Goal: Book appointment/travel/reservation

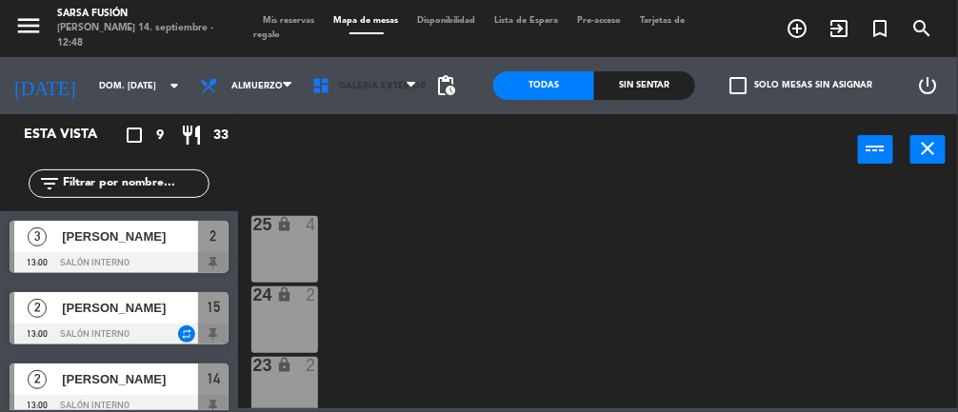
click at [365, 87] on span "Galeria Exterior" at bounding box center [382, 86] width 87 height 10
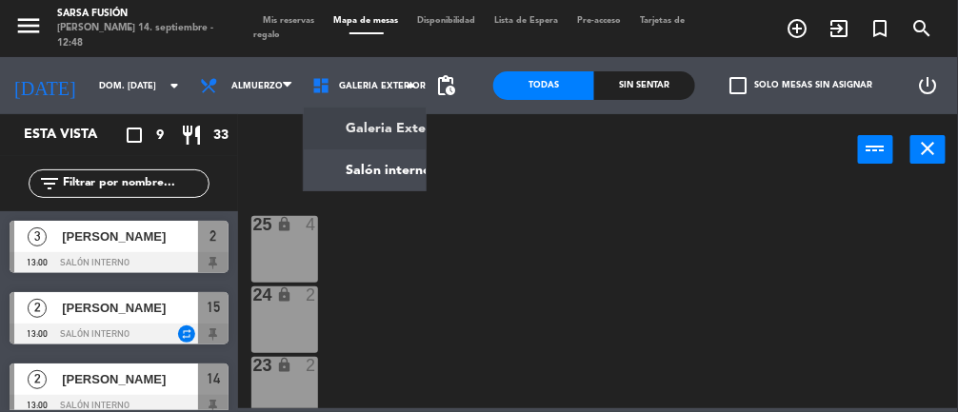
click at [369, 187] on ng-component "menu Sarsa Fusión [PERSON_NAME] 14. septiembre - 12:48 Mis reservas Mapa de mes…" at bounding box center [479, 204] width 958 height 409
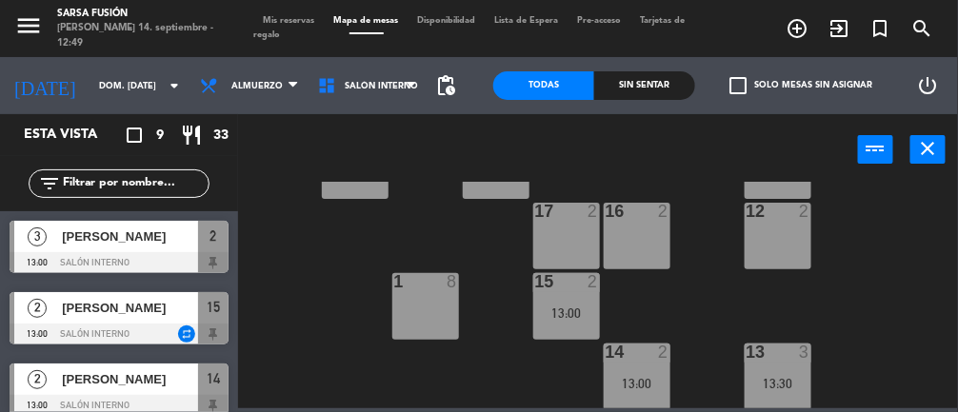
scroll to position [417, 0]
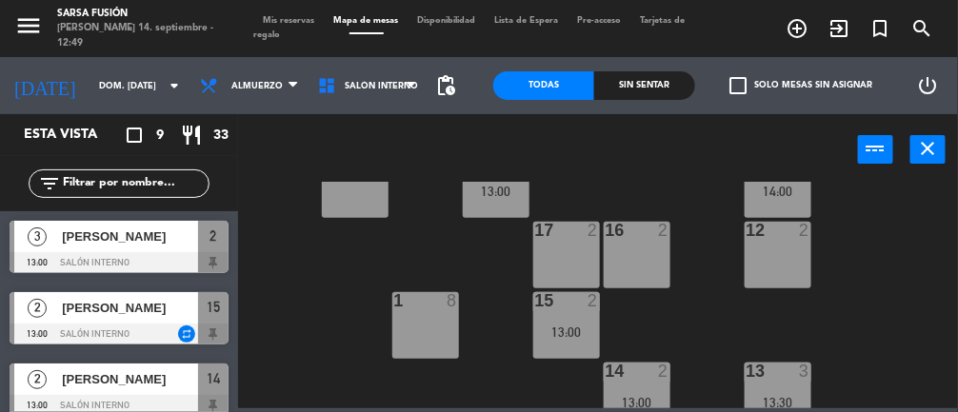
click at [803, 389] on div "13 3 13:30" at bounding box center [778, 396] width 67 height 67
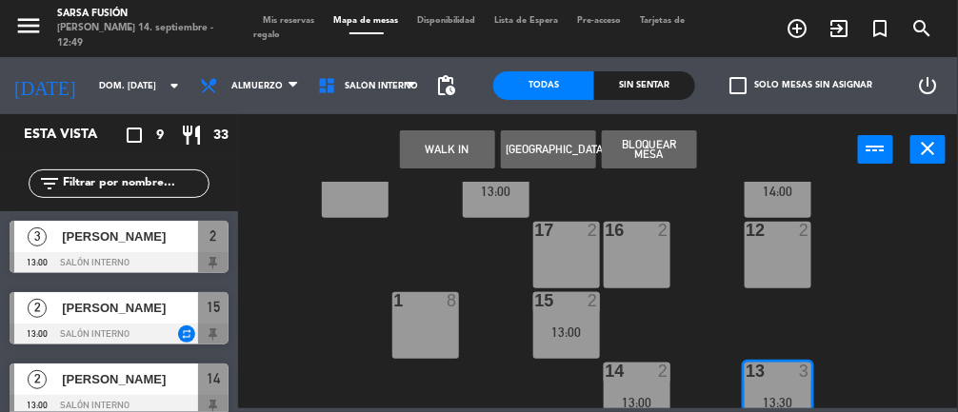
click at [501, 202] on div "2 3 13:00" at bounding box center [496, 184] width 67 height 67
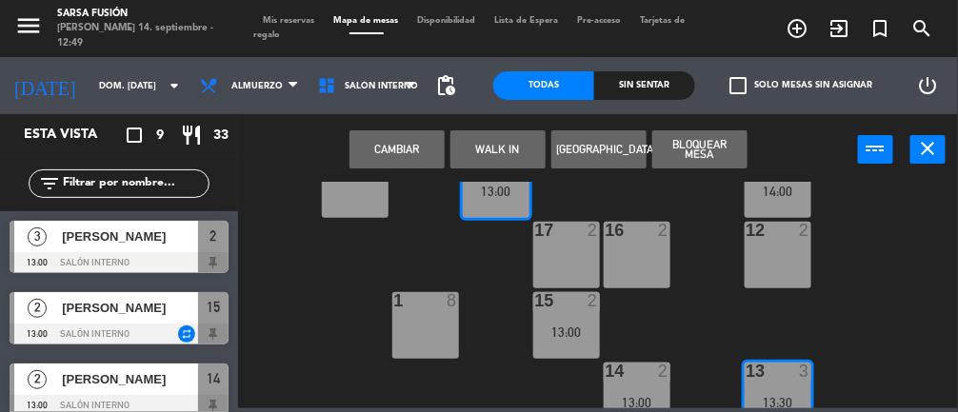
click at [423, 150] on button "Cambiar" at bounding box center [397, 149] width 95 height 38
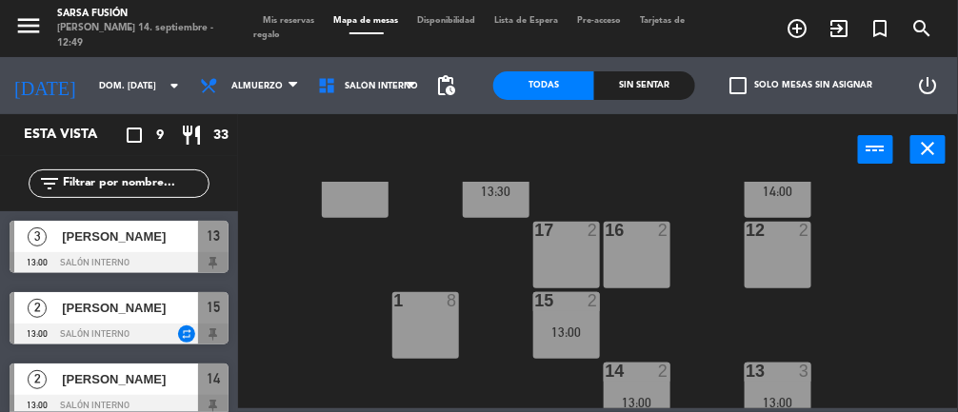
scroll to position [437, 0]
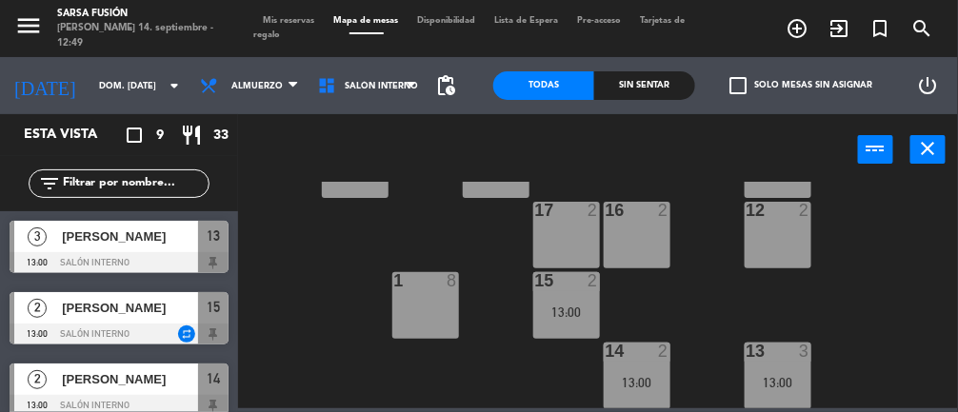
click at [792, 350] on div at bounding box center [777, 351] width 31 height 17
click at [186, 263] on div at bounding box center [119, 262] width 219 height 21
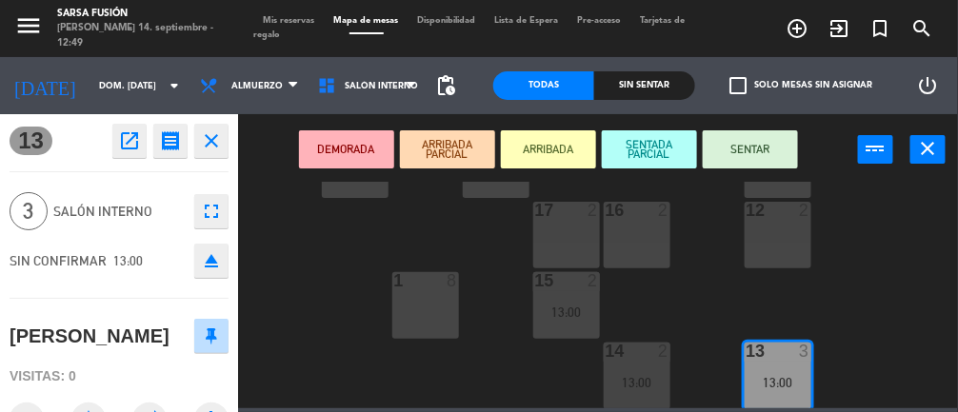
click at [788, 163] on button "SENTAR" at bounding box center [750, 149] width 95 height 38
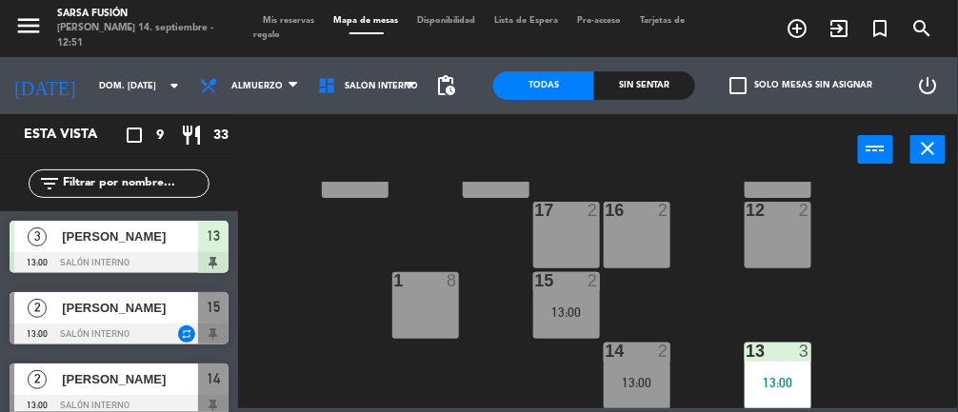
click at [670, 77] on div "Sin sentar" at bounding box center [644, 85] width 101 height 29
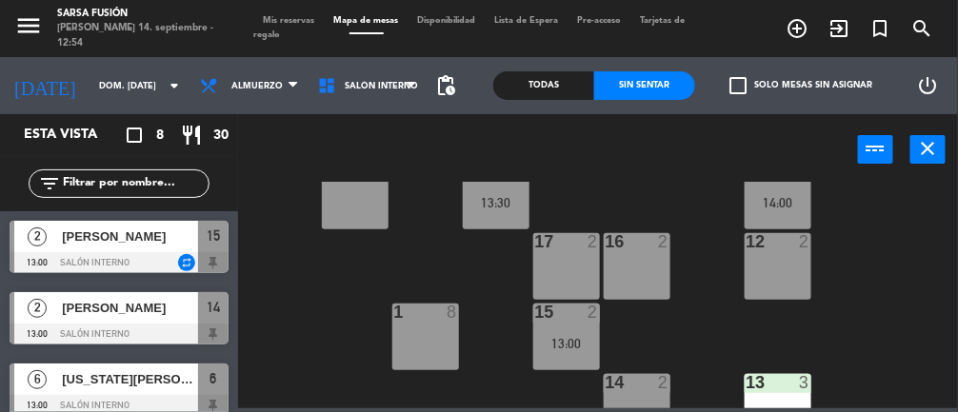
scroll to position [416, 0]
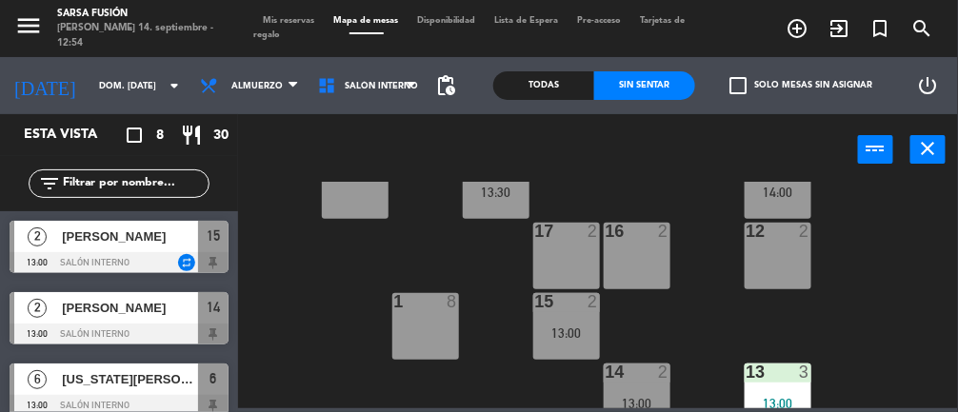
click at [565, 322] on div "15 2 13:00" at bounding box center [566, 326] width 67 height 67
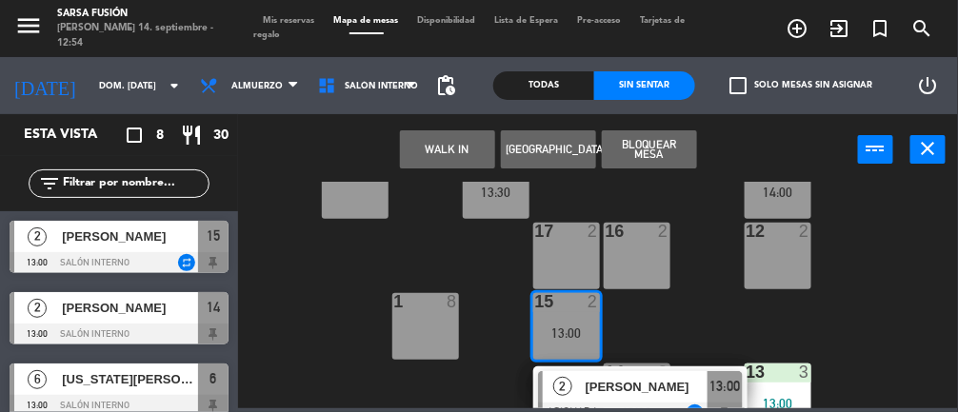
click at [710, 384] on span "13:00" at bounding box center [725, 386] width 30 height 23
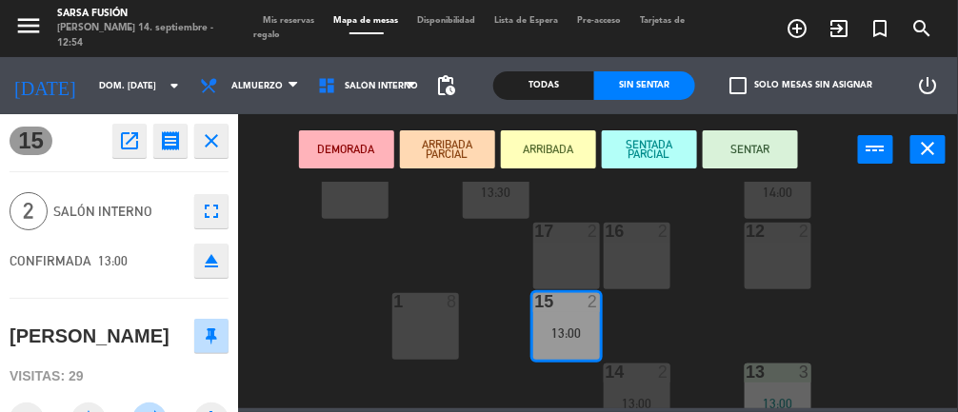
click at [765, 141] on button "SENTAR" at bounding box center [750, 149] width 95 height 38
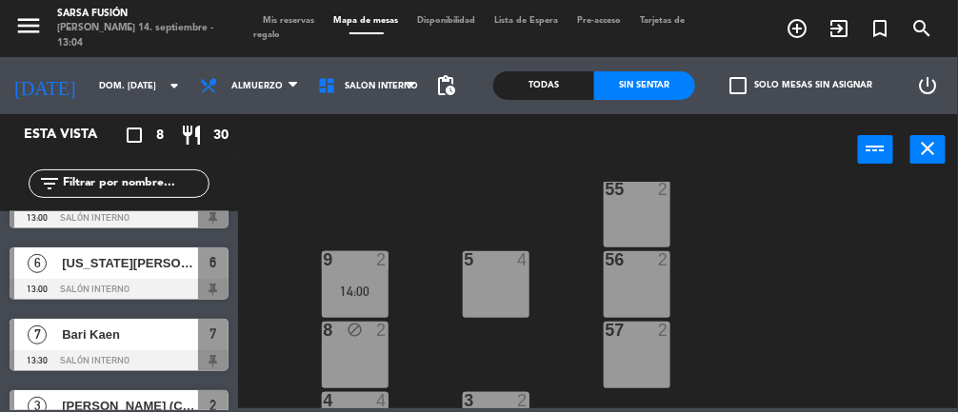
scroll to position [13, 0]
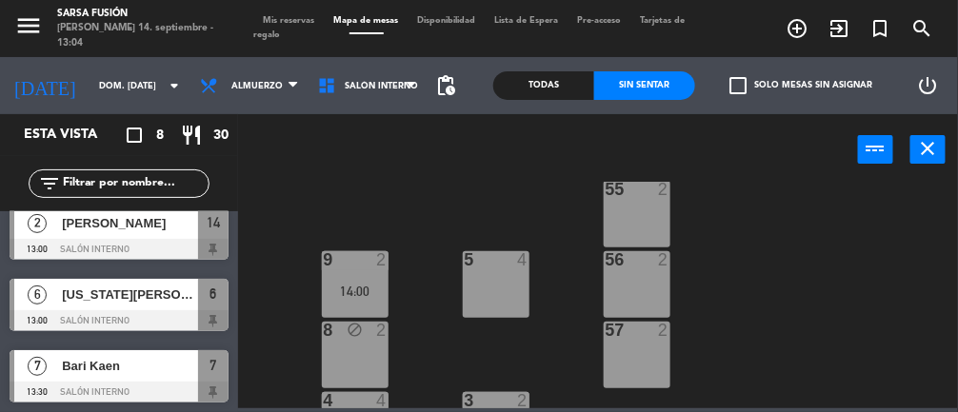
click at [100, 317] on div at bounding box center [119, 320] width 219 height 21
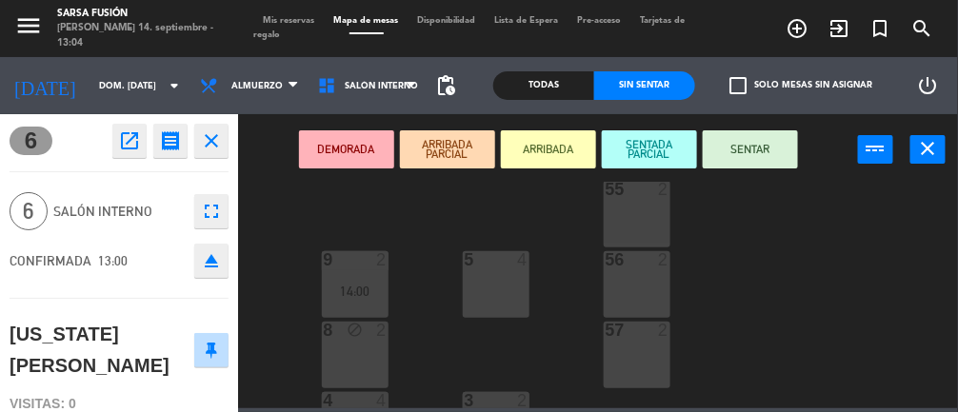
click at [670, 149] on button "SENTADA PARCIAL" at bounding box center [649, 149] width 95 height 38
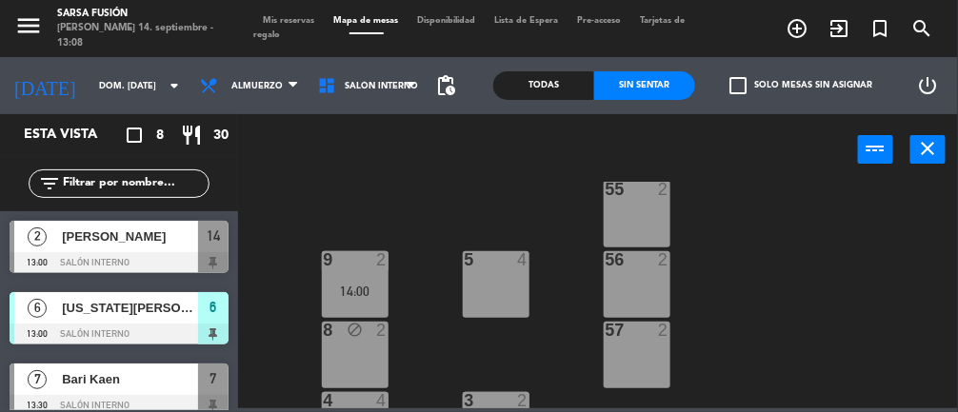
click at [173, 231] on span "[PERSON_NAME]" at bounding box center [130, 237] width 136 height 20
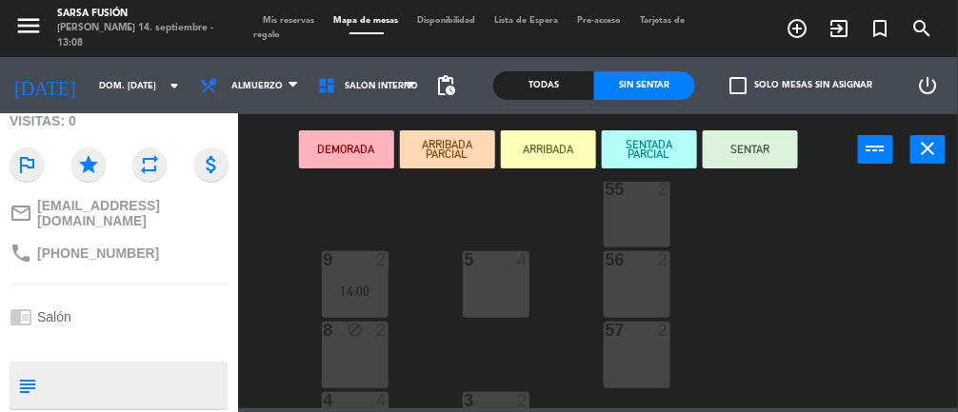
scroll to position [357, 0]
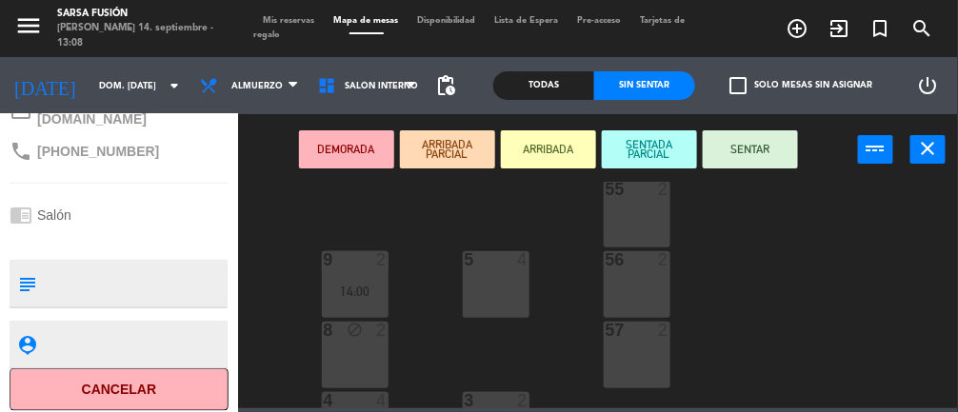
click at [786, 332] on div "6 6 13:00 7 lock 7 13:30 10 lock 2 55 2 9 2 14:00 5 4 56 2 8 block 2 57 2 4 4 1…" at bounding box center [603, 295] width 711 height 227
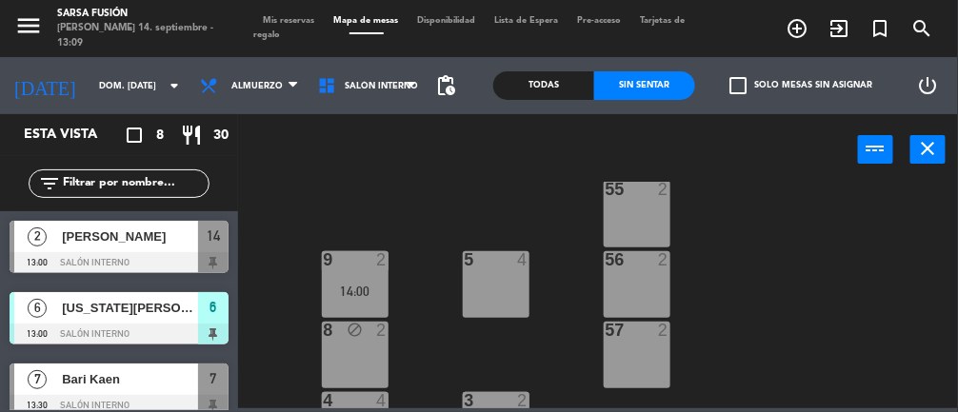
click at [191, 264] on div at bounding box center [119, 262] width 219 height 21
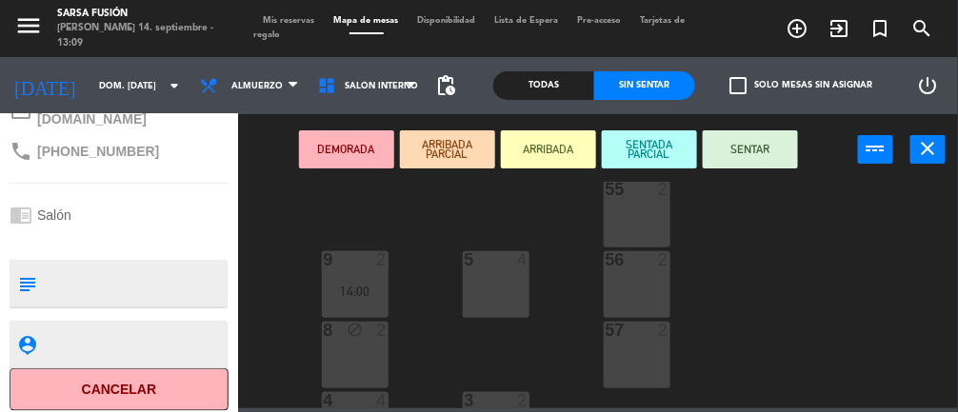
click at [155, 393] on button "Cancelar" at bounding box center [119, 390] width 219 height 43
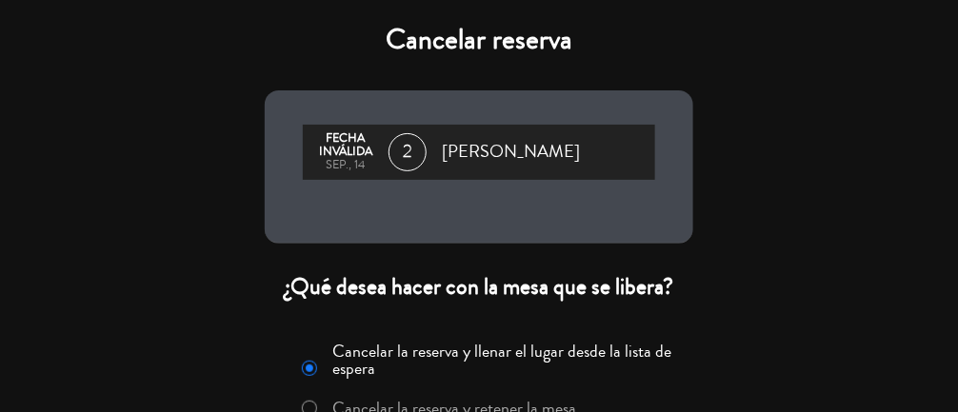
scroll to position [138, 0]
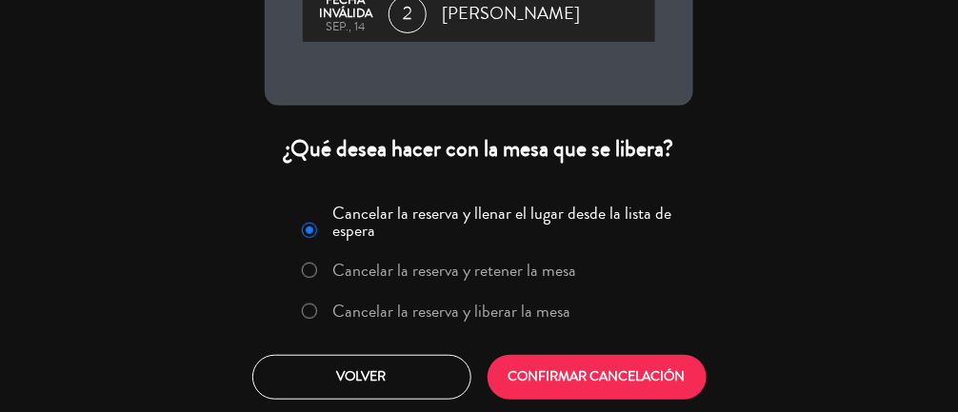
click at [436, 322] on label "Cancelar la reserva y liberar la mesa" at bounding box center [436, 312] width 290 height 34
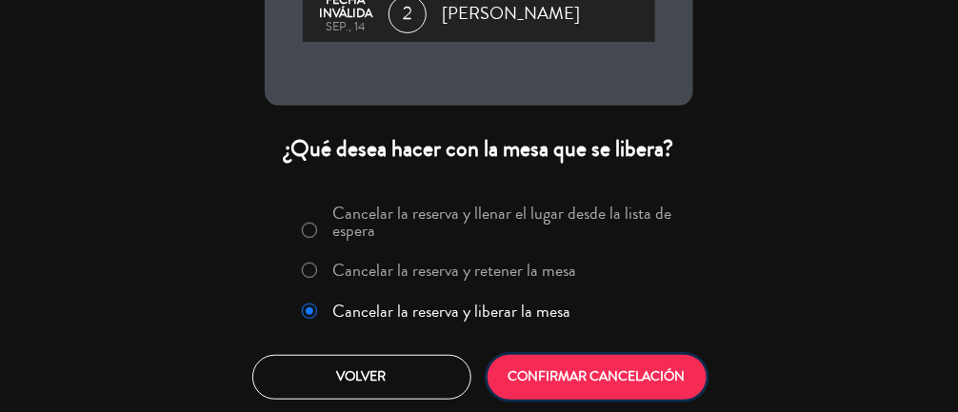
click at [571, 377] on button "CONFIRMAR CANCELACIÓN" at bounding box center [597, 377] width 219 height 45
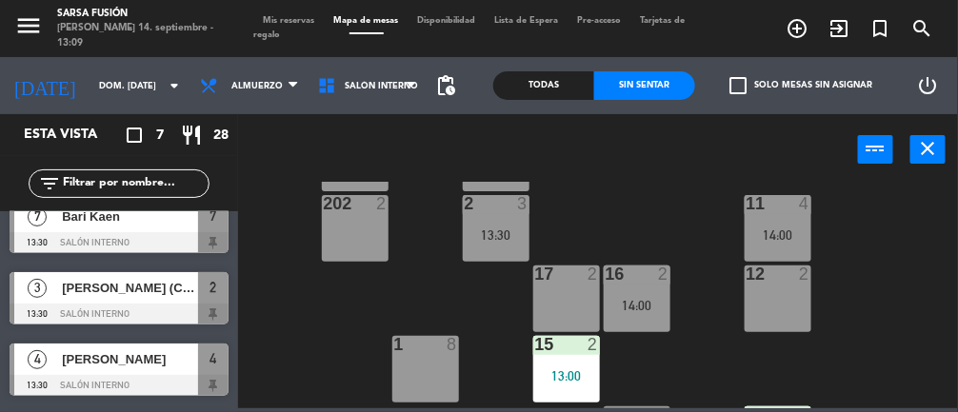
scroll to position [94, 0]
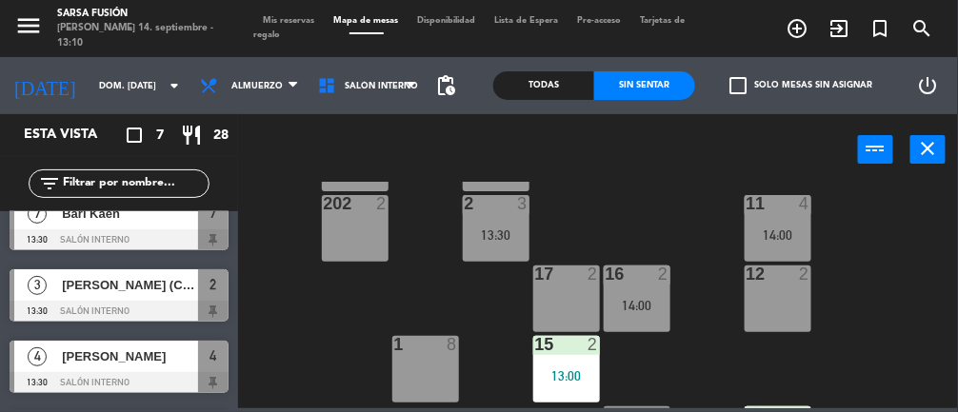
click at [787, 287] on div "12 2" at bounding box center [778, 299] width 67 height 67
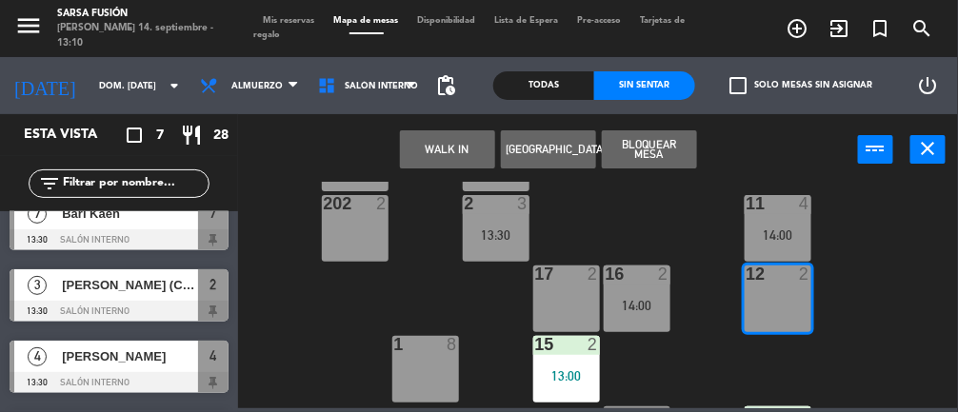
click at [448, 138] on button "WALK IN" at bounding box center [447, 149] width 95 height 38
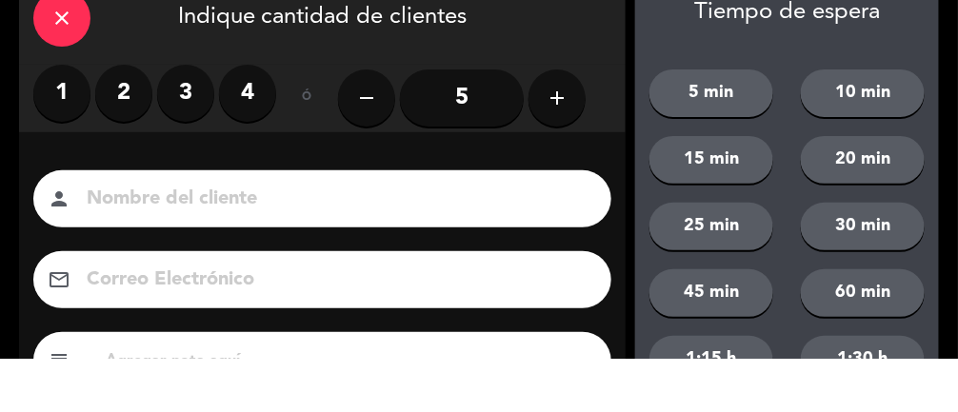
click at [122, 122] on label "2" at bounding box center [123, 146] width 57 height 57
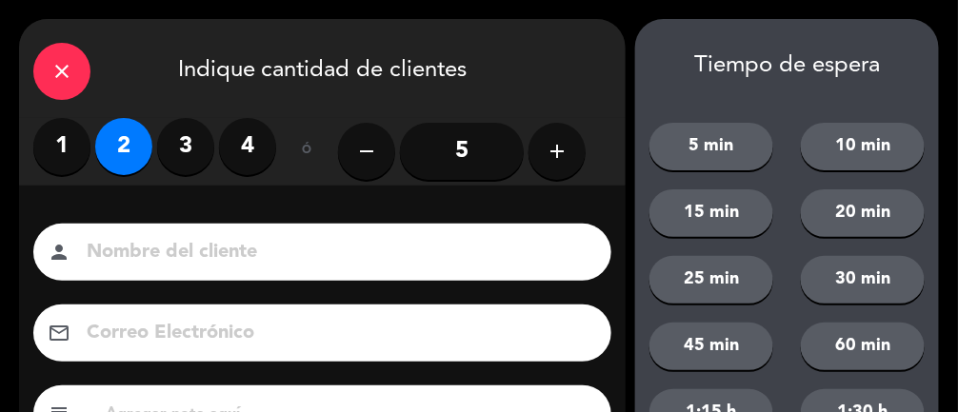
scroll to position [231, 0]
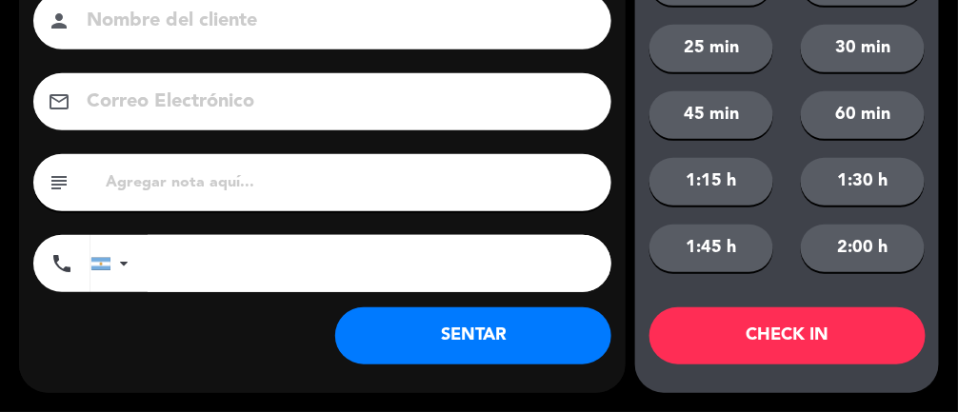
click at [428, 355] on button "SENTAR" at bounding box center [473, 336] width 276 height 57
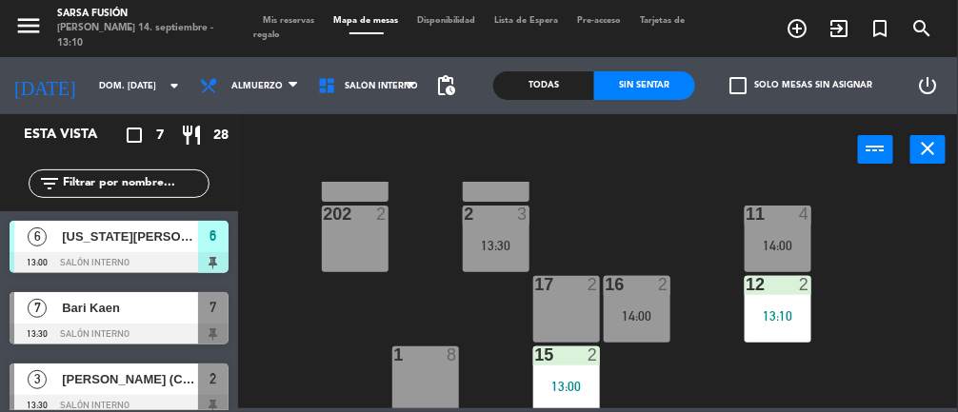
scroll to position [437, 0]
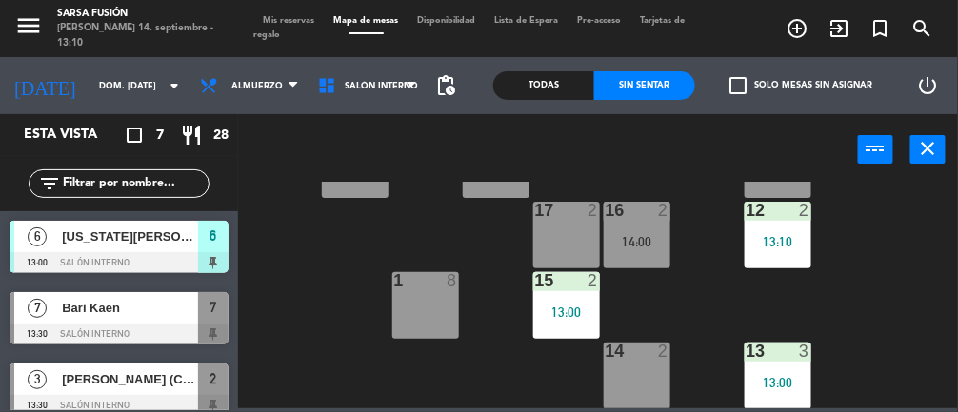
click at [426, 319] on div "1 8" at bounding box center [425, 305] width 67 height 67
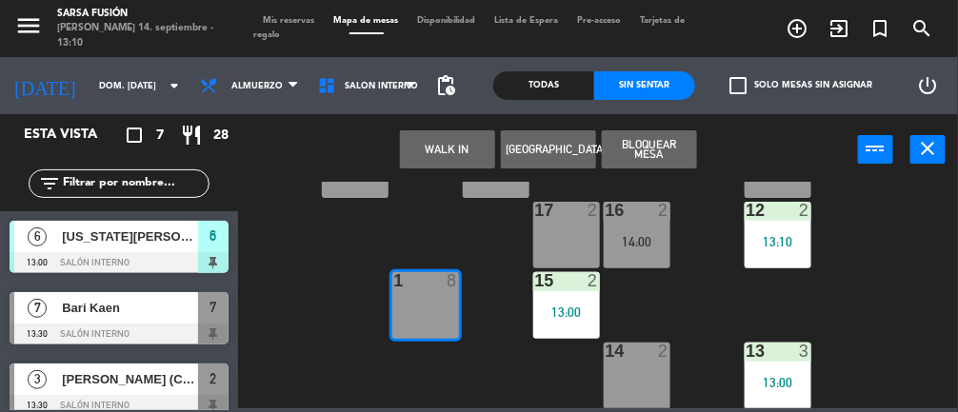
click at [566, 160] on button "[GEOGRAPHIC_DATA]" at bounding box center [548, 149] width 95 height 38
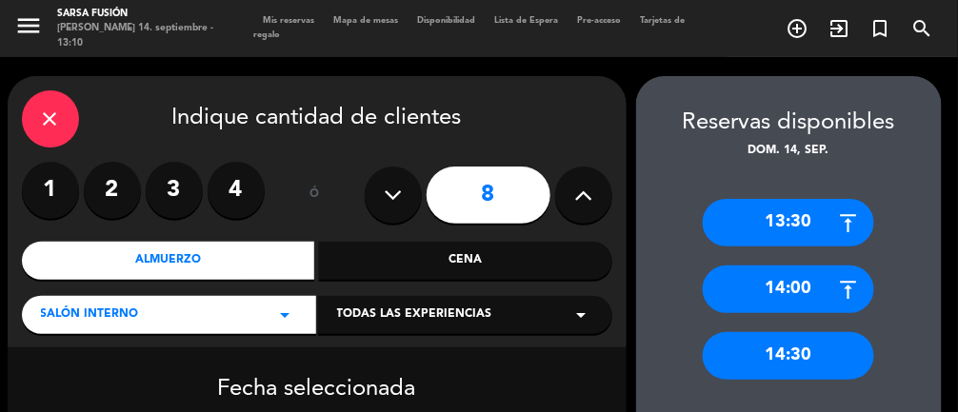
click at [390, 201] on icon at bounding box center [393, 195] width 18 height 29
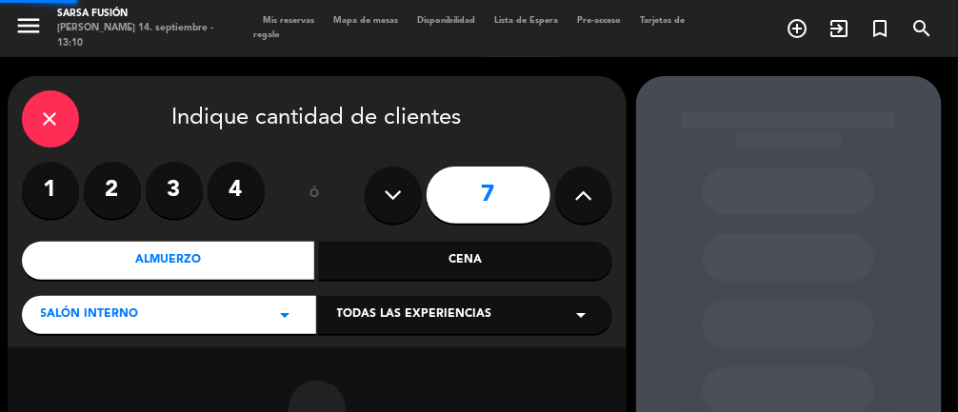
click at [385, 205] on icon at bounding box center [393, 195] width 18 height 29
click at [383, 223] on div "6" at bounding box center [489, 195] width 248 height 67
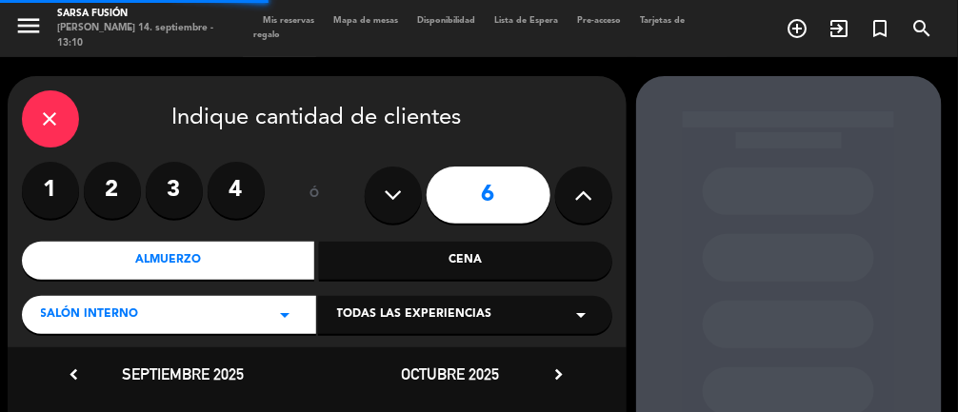
click at [399, 202] on icon at bounding box center [393, 195] width 18 height 29
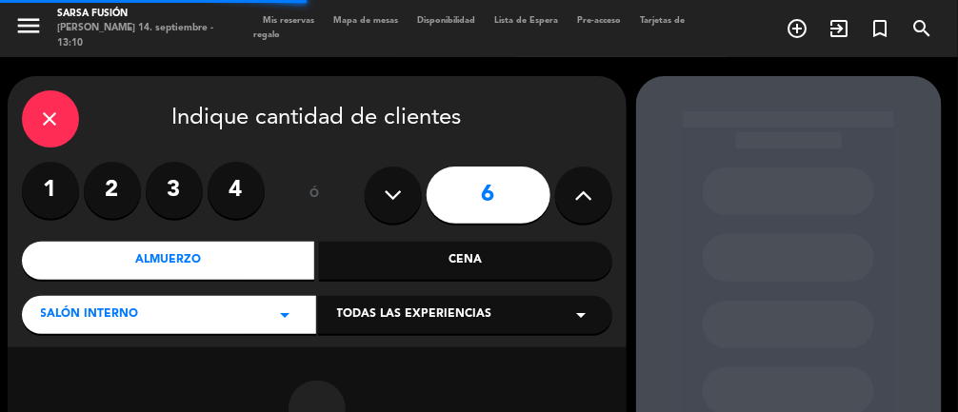
type input "5"
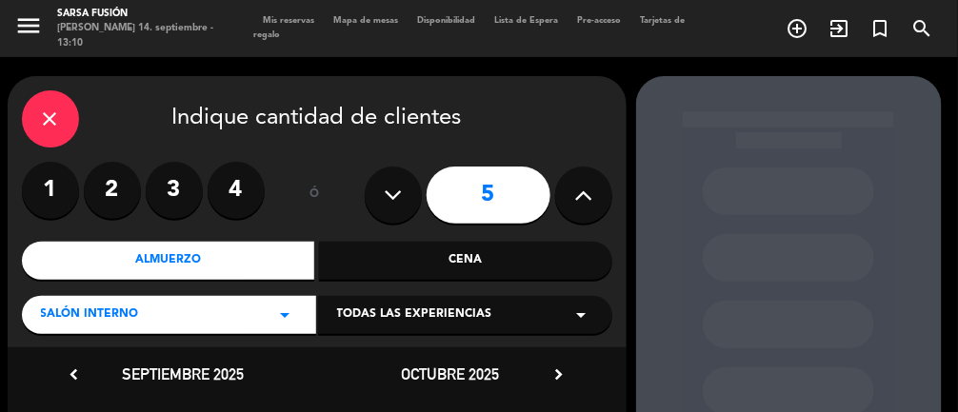
scroll to position [110, 0]
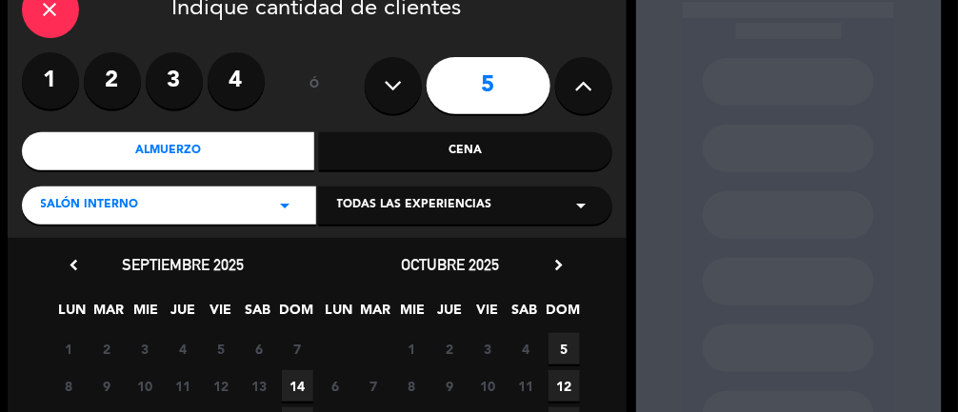
click at [926, 311] on div at bounding box center [789, 303] width 306 height 672
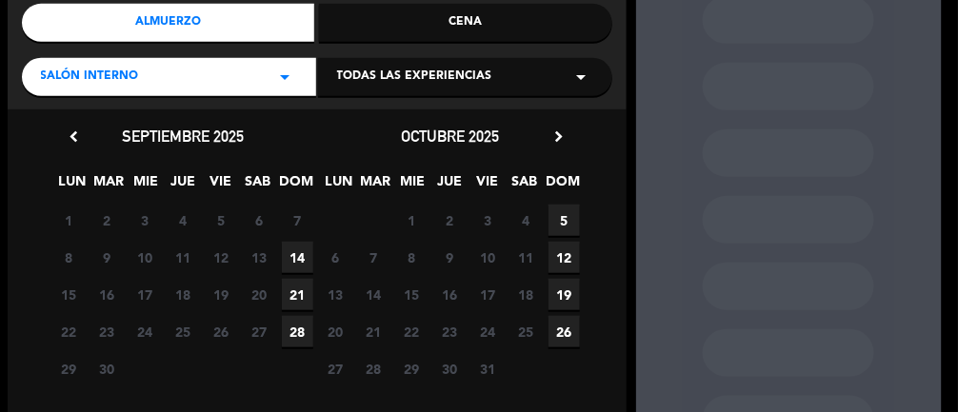
scroll to position [244, 0]
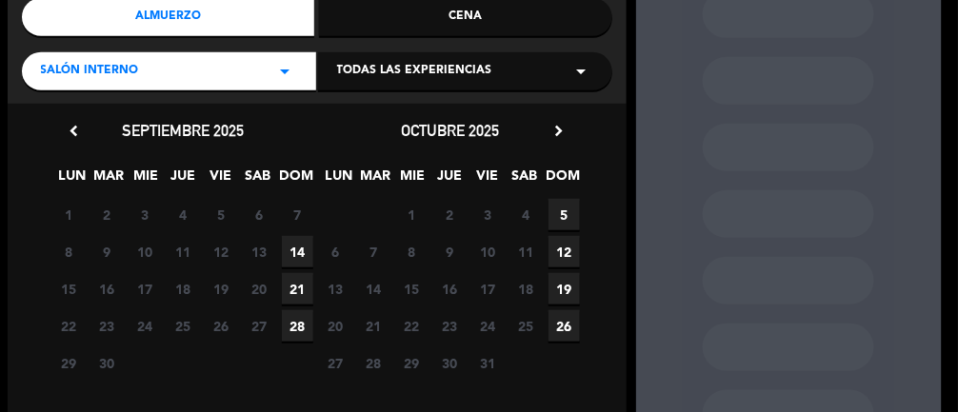
click at [308, 251] on span "14" at bounding box center [297, 251] width 31 height 31
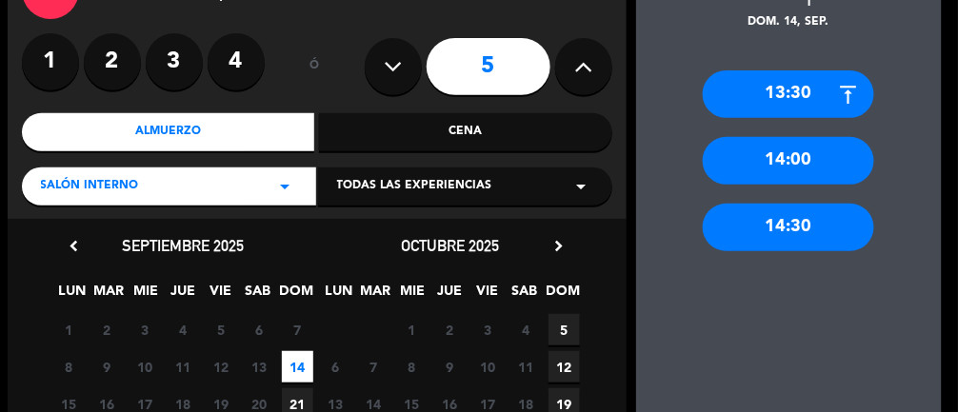
click at [849, 158] on div "14:00" at bounding box center [788, 161] width 171 height 48
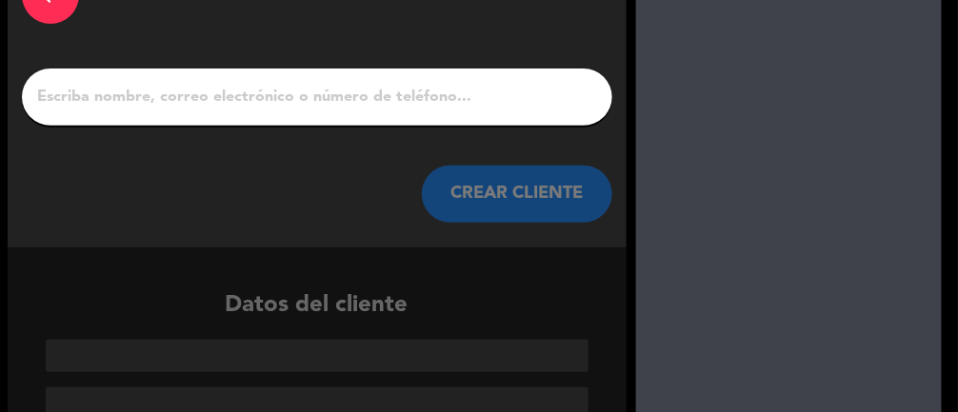
scroll to position [111, 0]
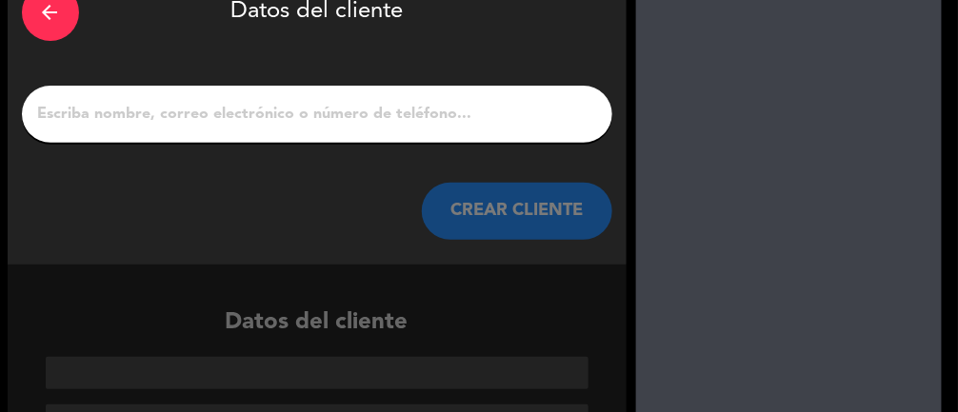
click at [461, 117] on input "1" at bounding box center [317, 114] width 562 height 27
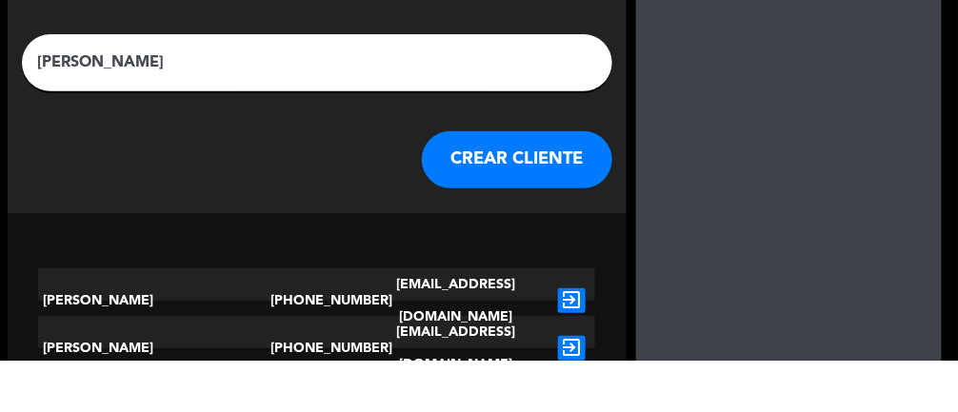
type input "[PERSON_NAME]"
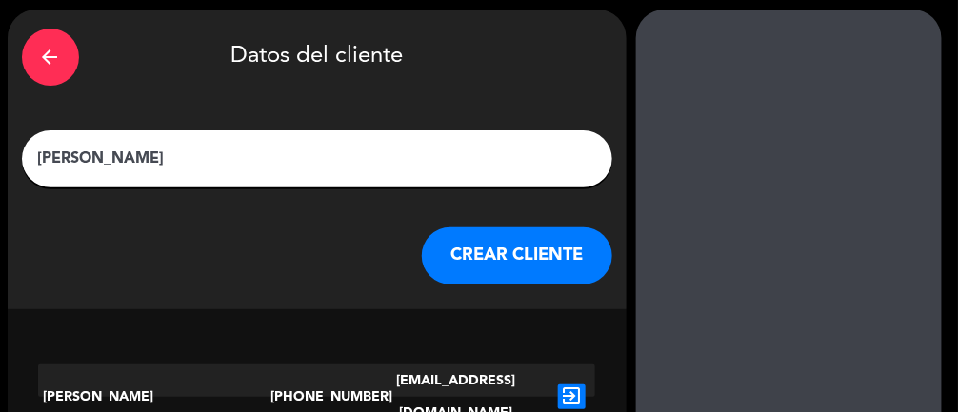
scroll to position [68, 0]
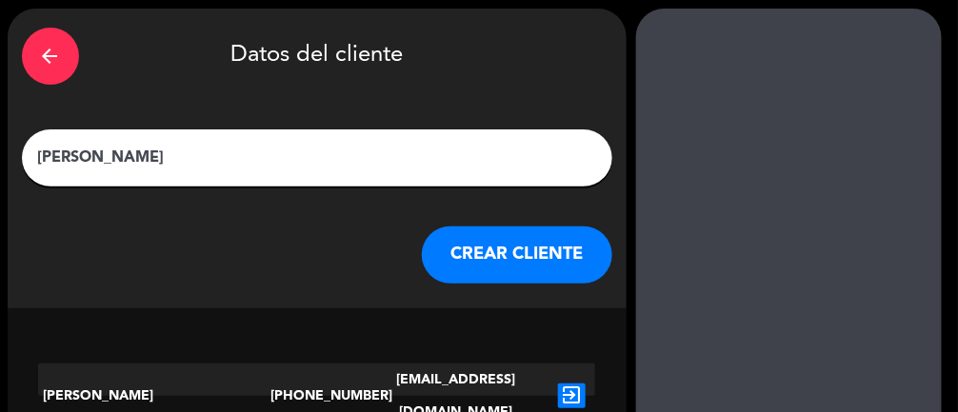
click at [583, 384] on icon "exit_to_app" at bounding box center [572, 396] width 28 height 25
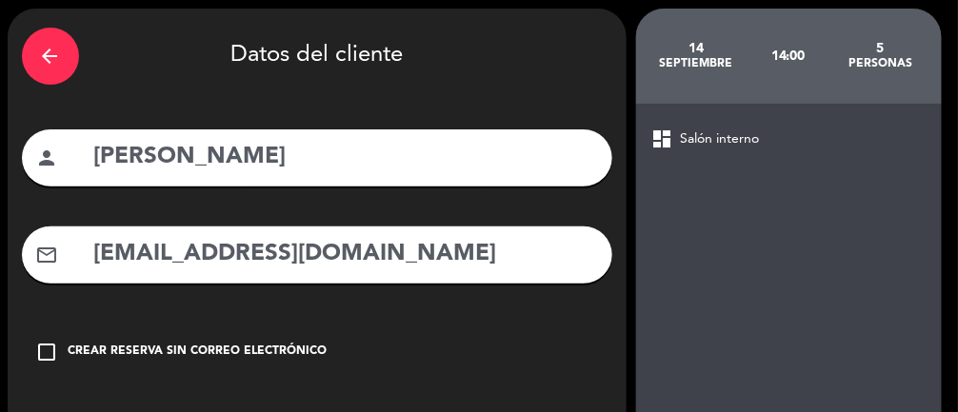
type input "[PHONE_NUMBER]"
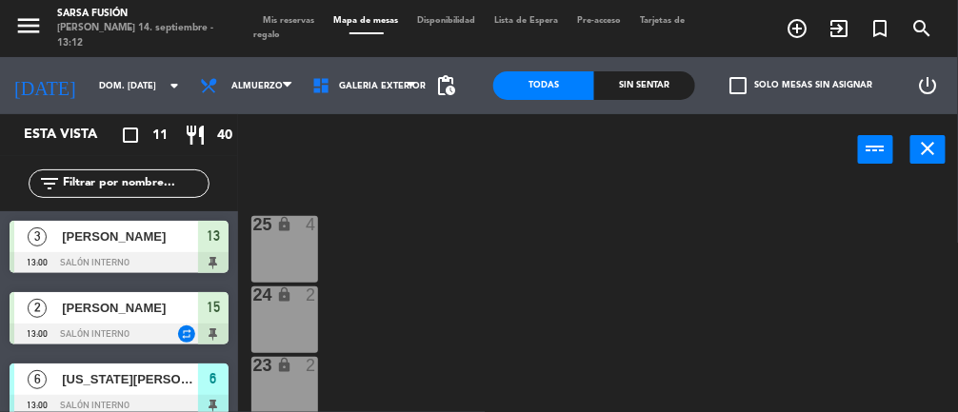
click at [653, 83] on div "Sin sentar" at bounding box center [644, 85] width 101 height 29
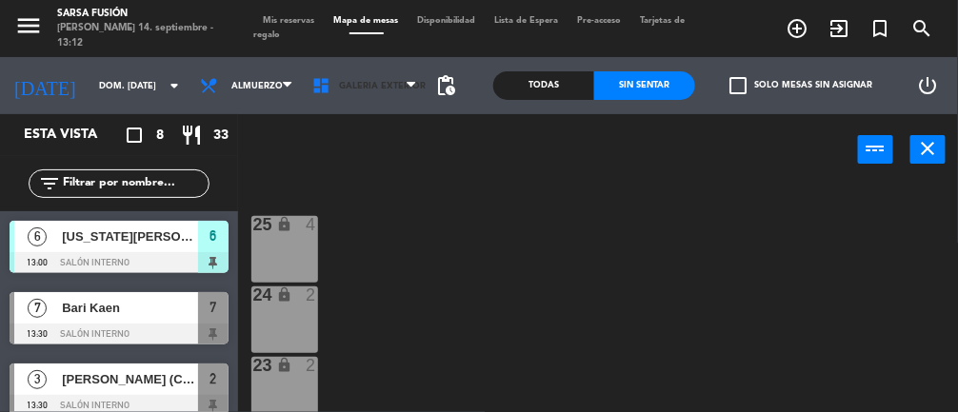
click at [379, 77] on span "Galeria Exterior" at bounding box center [365, 86] width 124 height 42
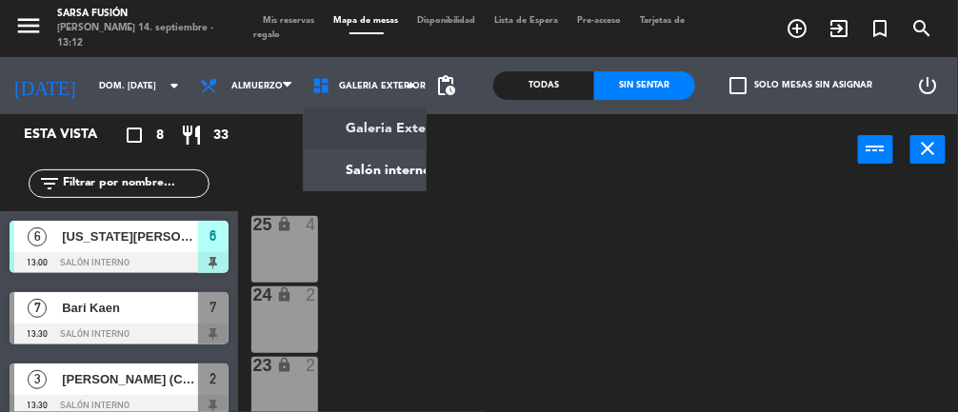
click at [415, 178] on ng-component "menu Sarsa Fusión [PERSON_NAME] 14. septiembre - 13:12 Mis reservas Mapa de mes…" at bounding box center [479, 250] width 958 height 500
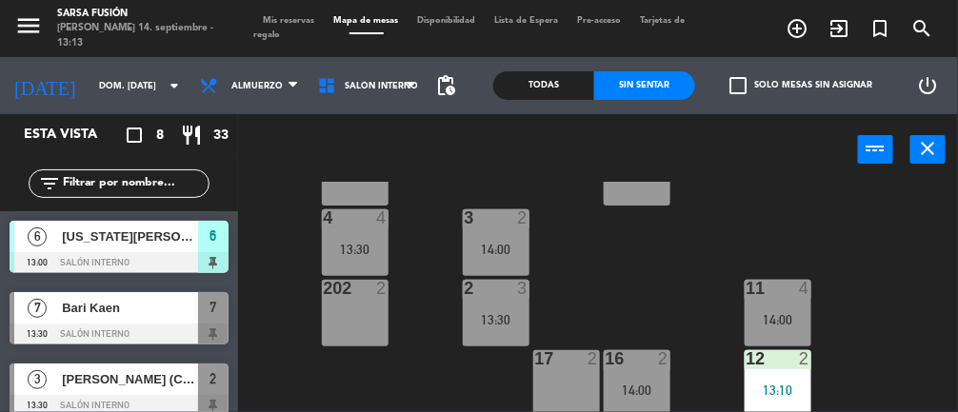
scroll to position [346, 0]
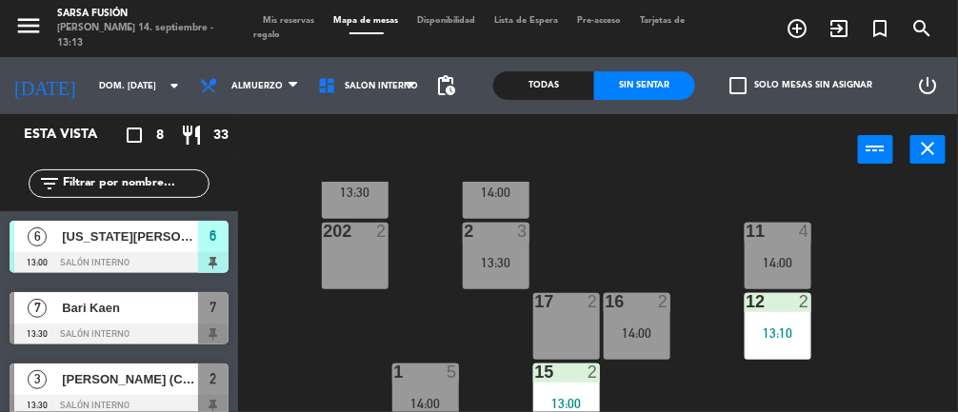
click at [428, 397] on div "14:00" at bounding box center [425, 403] width 67 height 13
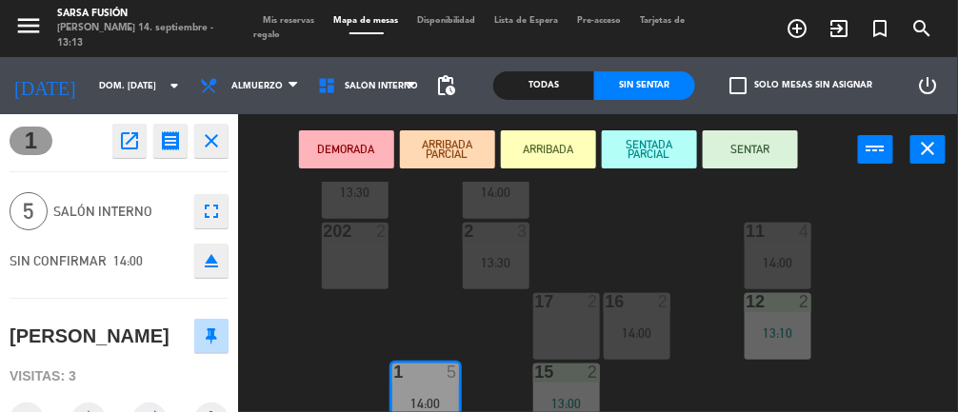
scroll to position [230, 0]
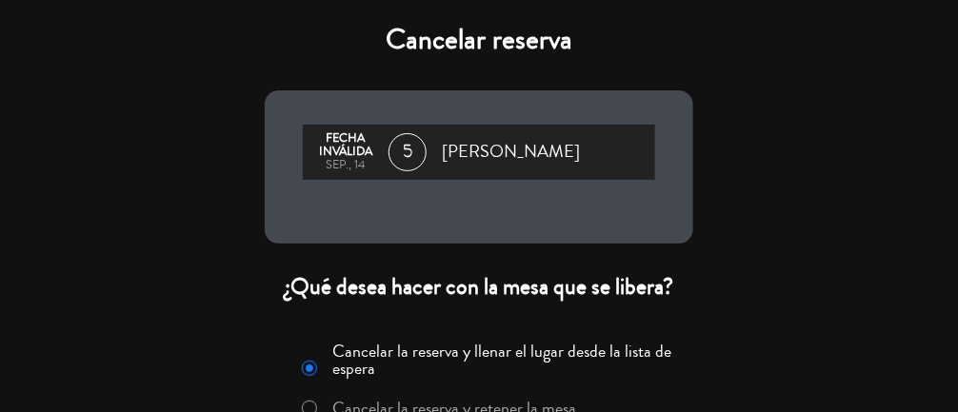
scroll to position [47, 0]
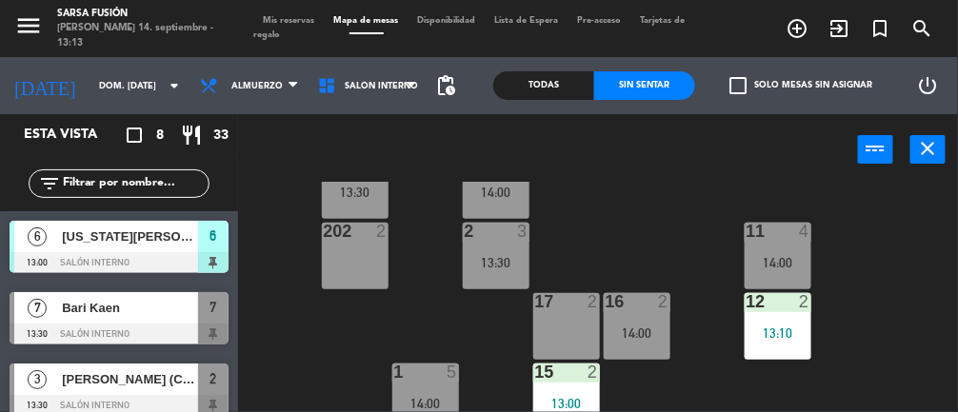
scroll to position [0, 0]
